Goal: Find specific page/section: Find specific page/section

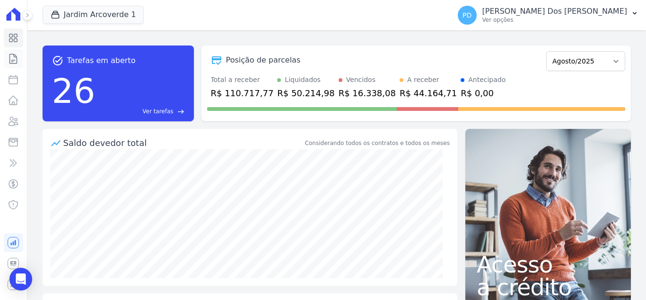
click at [11, 64] on link "Contratos" at bounding box center [13, 58] width 19 height 19
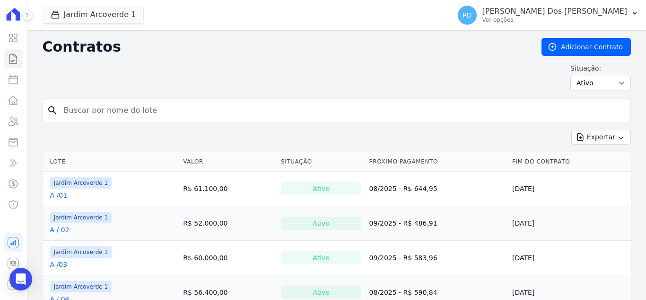
click at [150, 101] on input "search" at bounding box center [342, 110] width 569 height 19
type input "d / 05"
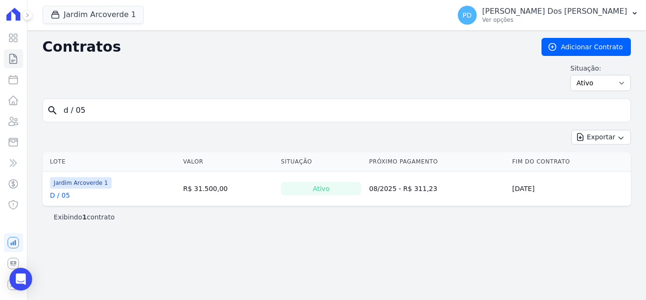
click at [59, 194] on link "D / 05" at bounding box center [60, 194] width 20 height 9
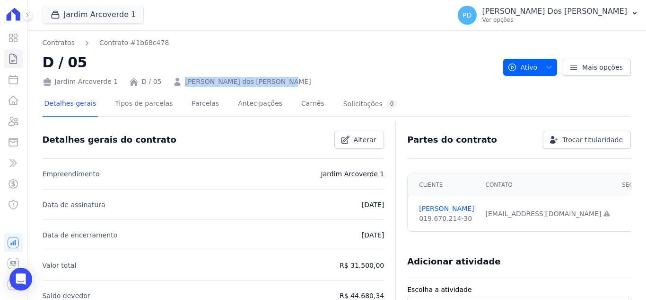
drag, startPoint x: 268, startPoint y: 81, endPoint x: 180, endPoint y: 84, distance: 88.1
click at [177, 84] on div "Jardim Arcoverde 1 D / 05 [PERSON_NAME] dos [PERSON_NAME]" at bounding box center [269, 80] width 453 height 14
copy link "[PERSON_NAME] dos [PERSON_NAME]"
